Goal: Communication & Community: Ask a question

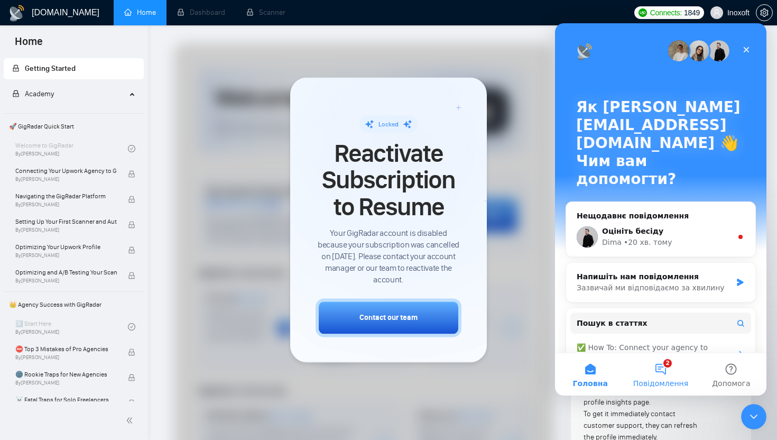
click at [661, 375] on button "2 Повідомлення" at bounding box center [660, 374] width 70 height 42
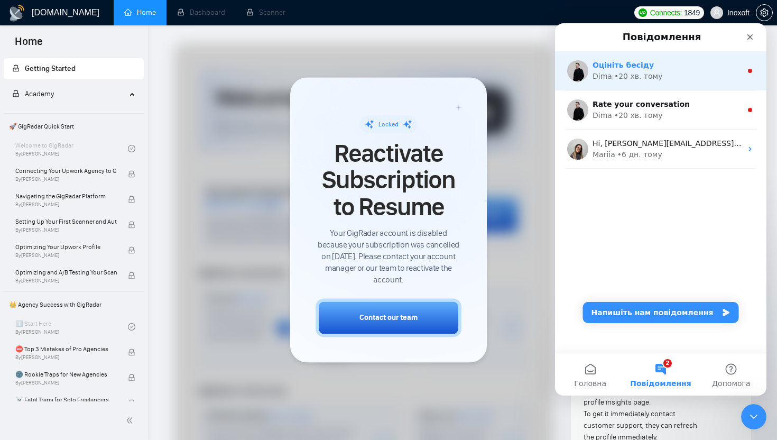
click at [653, 76] on div "• 20 хв. тому" at bounding box center [638, 76] width 49 height 11
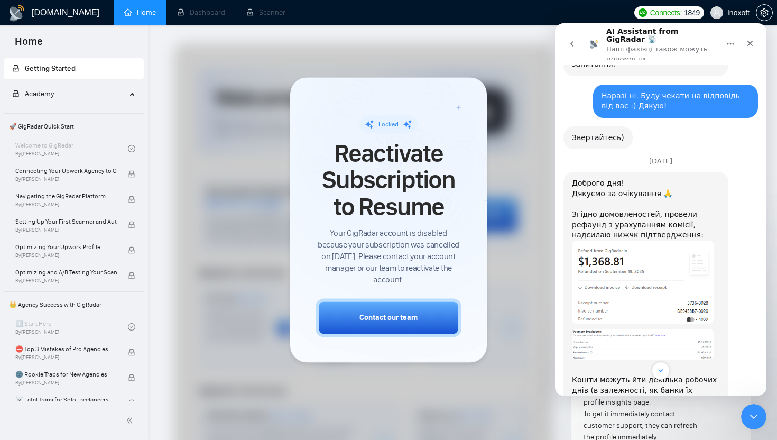
scroll to position [1398, 0]
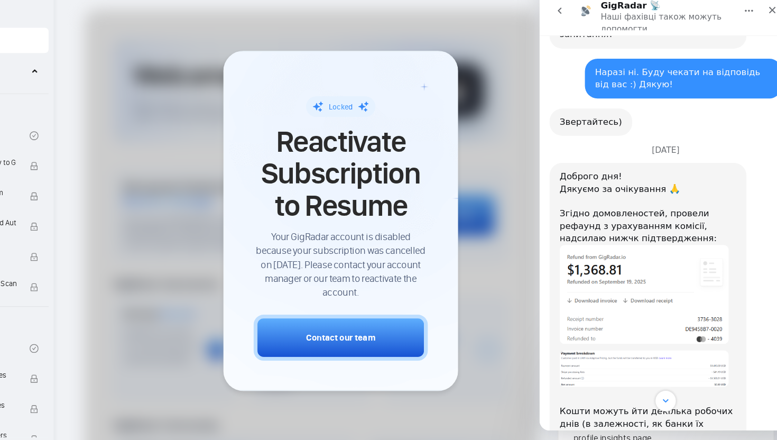
click at [594, 203] on img "Dima каже…" at bounding box center [627, 244] width 142 height 83
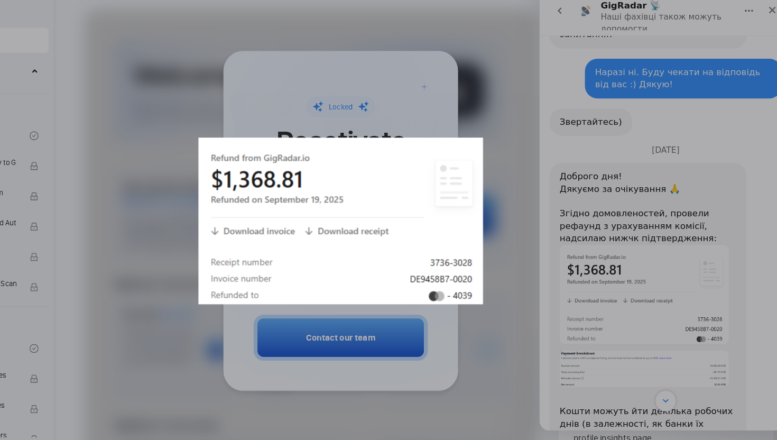
scroll to position [0, 0]
click at [446, 161] on div "Месенджер Intercom" at bounding box center [265, 179] width 777 height 440
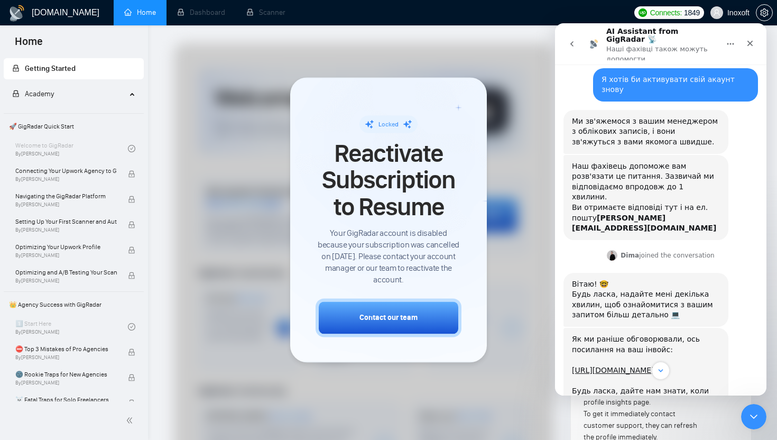
scroll to position [219, 0]
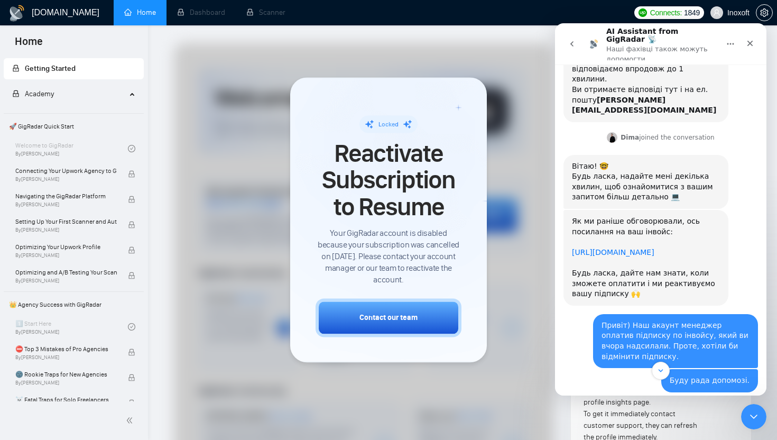
click at [628, 248] on link "[URL][DOMAIN_NAME]" at bounding box center [613, 252] width 82 height 8
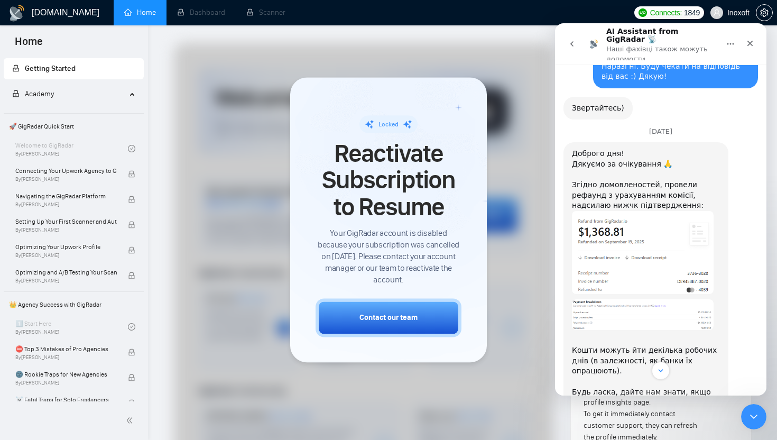
scroll to position [1644, 0]
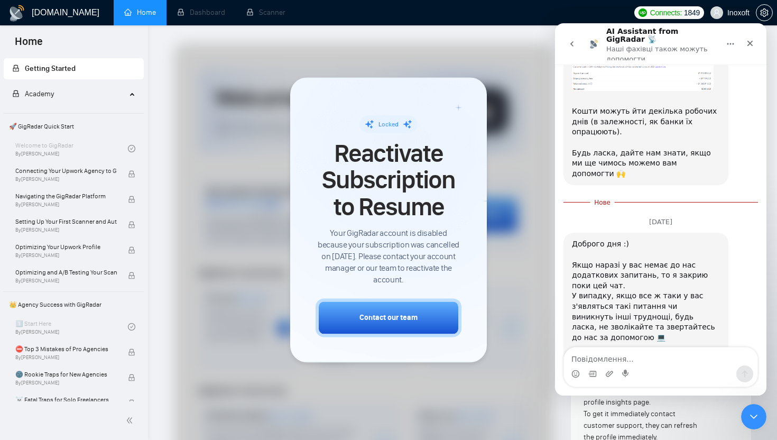
scroll to position [1669, 0]
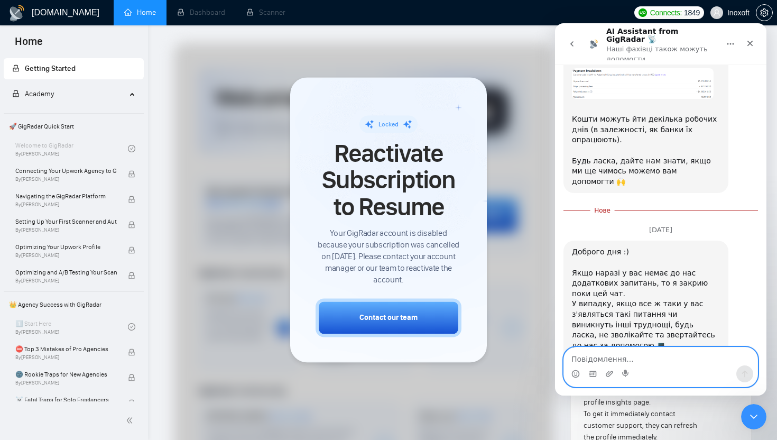
click at [596, 361] on textarea "Повідомлення..." at bounding box center [660, 356] width 193 height 18
type textarea "G"
type textarea "п"
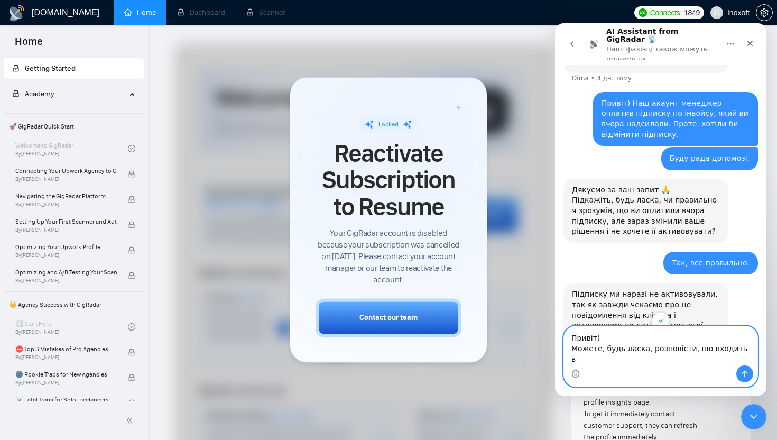
scroll to position [308, 0]
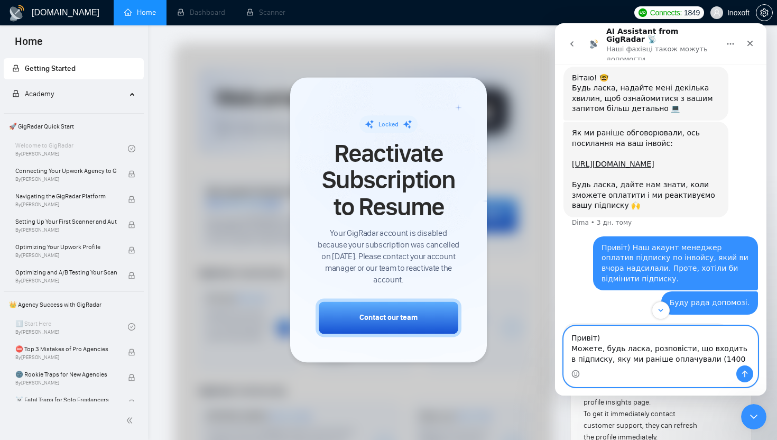
click at [706, 362] on textarea "Привіт) Можете, будь ласка, розповісти, що входить в підписку, яку ми раніше оп…" at bounding box center [660, 345] width 193 height 39
click at [732, 357] on textarea "Привіт) Можете, будь ласка, розповісти, що входить в підписку, яку ми раніше оп…" at bounding box center [660, 345] width 193 height 39
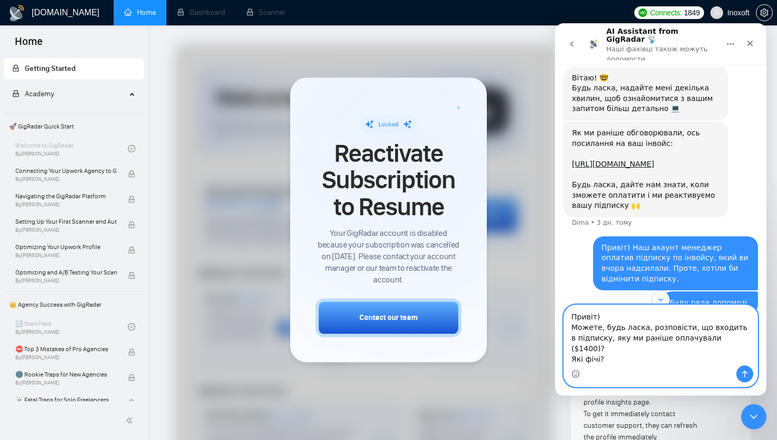
click at [726, 349] on textarea "Привіт) Можете, будь ласка, розповісти, що входить в підписку, яку ми раніше оп…" at bounding box center [660, 335] width 193 height 60
click at [711, 349] on textarea "Привіт) Можете, будь ласка, розповісти, що входить в підписку, яку ми раніше оп…" at bounding box center [660, 335] width 193 height 60
click at [713, 348] on textarea "Привіт) Можете, будь ласка, розповісти, що входить в підписку, яку ми раніше оп…" at bounding box center [660, 335] width 193 height 60
click at [688, 358] on textarea "Привіт) Можете, будь ласка, розповісти, що входить в підписку, яку ми раніше оп…" at bounding box center [660, 335] width 193 height 60
drag, startPoint x: 701, startPoint y: 348, endPoint x: 602, endPoint y: 349, distance: 98.9
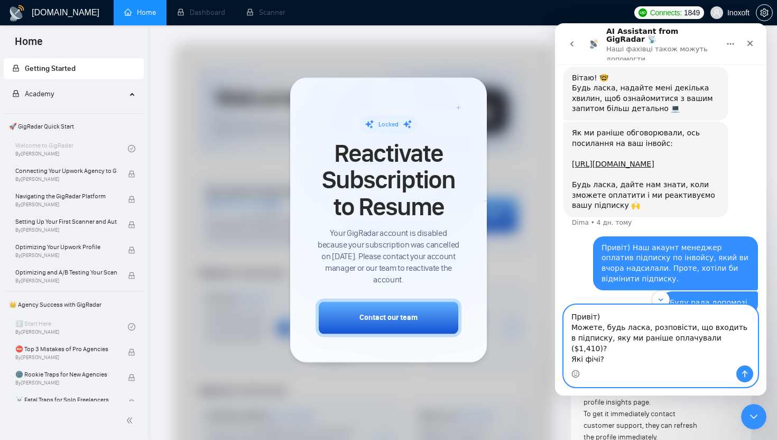
click at [602, 349] on textarea "Привіт) Можете, будь ласка, розповісти, що входить в підписку, яку ми раніше оп…" at bounding box center [660, 335] width 193 height 60
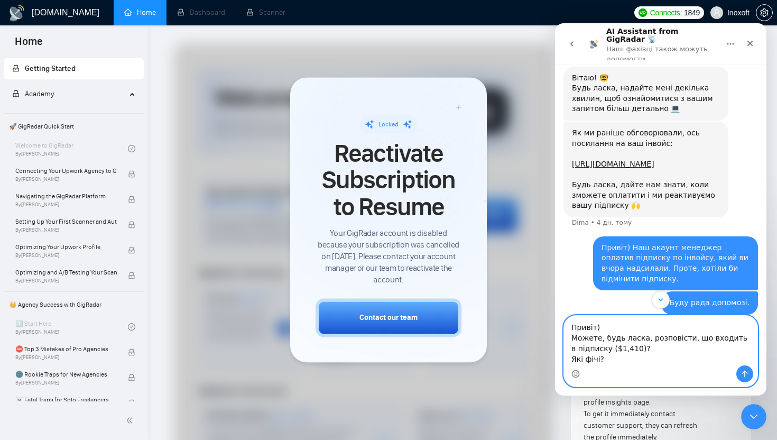
click at [570, 361] on textarea "Привіт) Можете, будь ласка, розповісти, що входить в підписку ($1,410)? Які фіч…" at bounding box center [660, 341] width 193 height 50
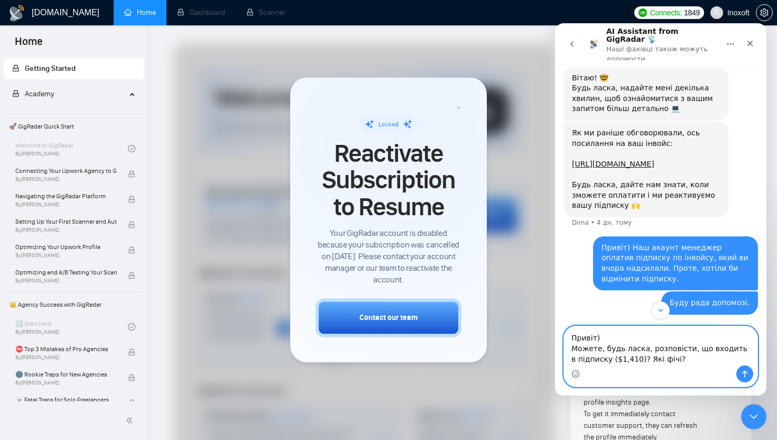
type textarea "Привіт) Можете, будь ласка, розповісти, що входить в підписку ($1,410)? Які фіч…"
click at [744, 373] on icon "Надіслати повідомлення…" at bounding box center [745, 374] width 8 height 8
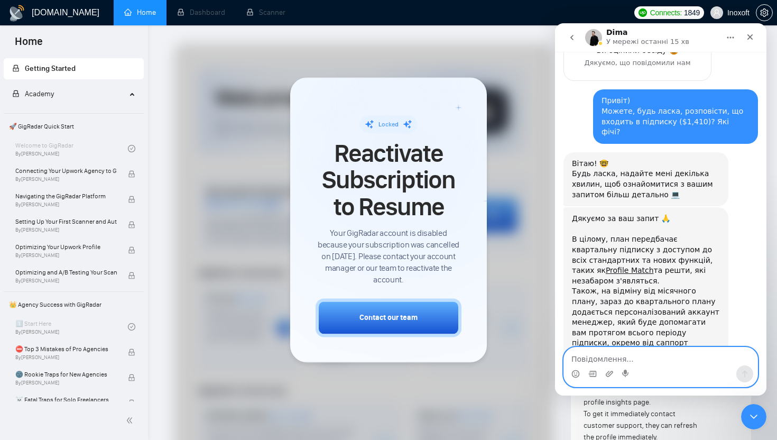
scroll to position [1982, 0]
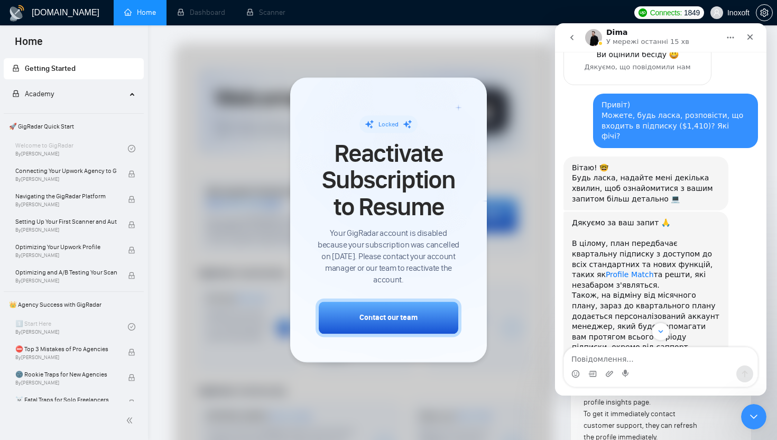
click at [654, 270] on link "Profile Match" at bounding box center [630, 274] width 48 height 8
click at [593, 361] on textarea "Повідомлення..." at bounding box center [660, 356] width 193 height 18
type textarea "P"
type textarea "[PERSON_NAME]"
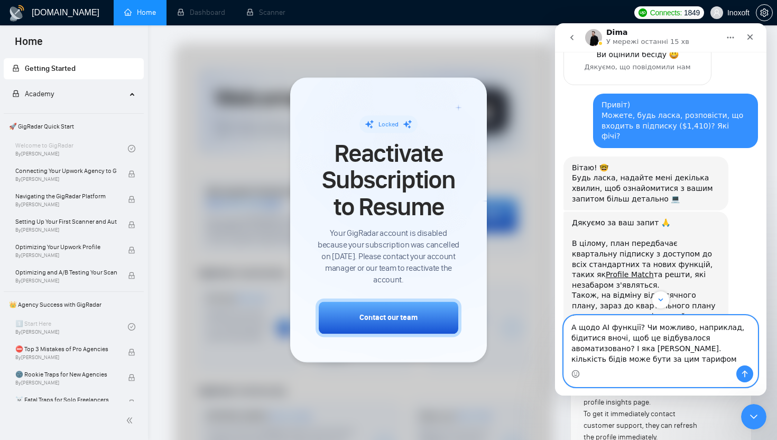
type textarea "А щодо AI функції? Чи можливо, наприклад, бідитися вночі, щоб це відбувалося ав…"
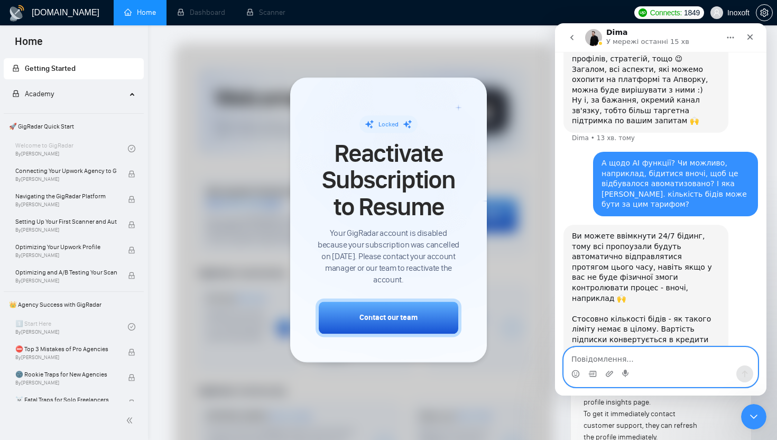
scroll to position [2339, 0]
